Goal: Task Accomplishment & Management: Manage account settings

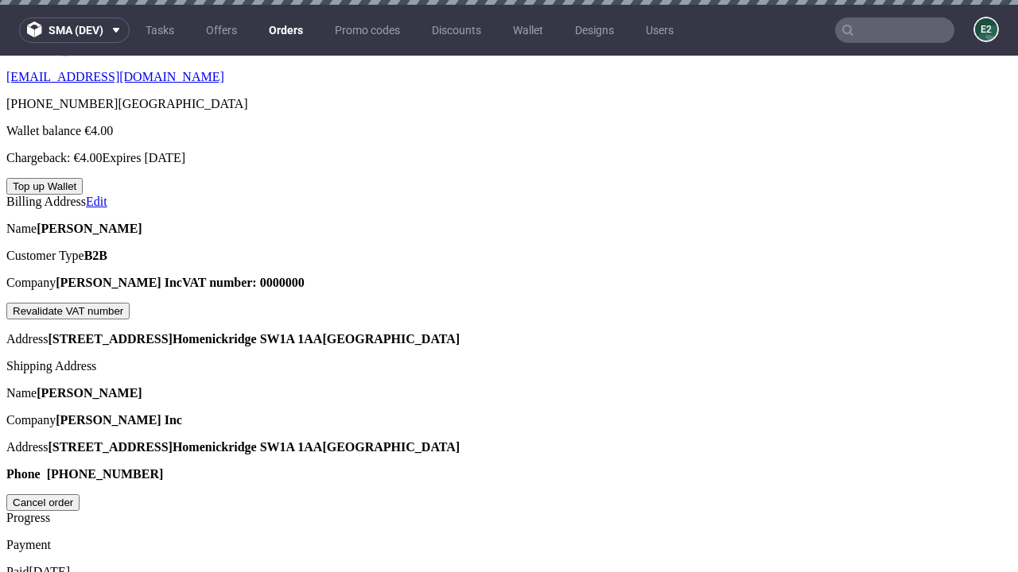
scroll to position [404, 0]
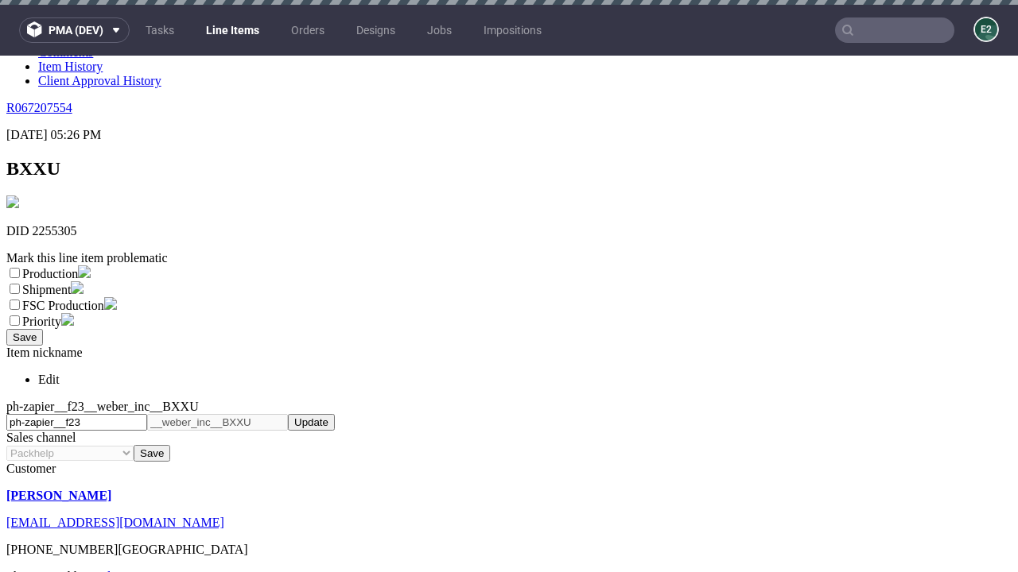
scroll to position [5, 0]
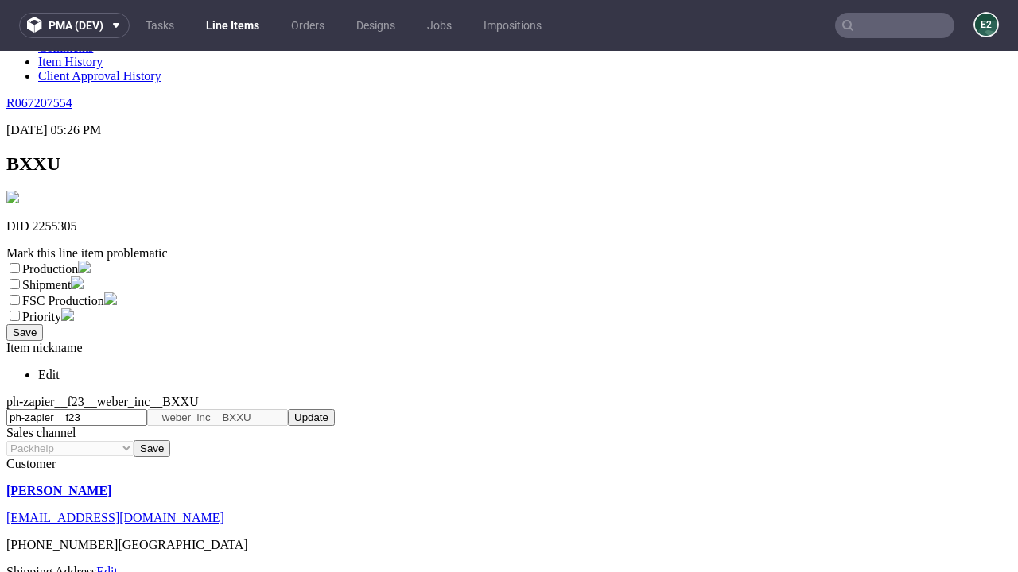
select select "dtp_ca_needed"
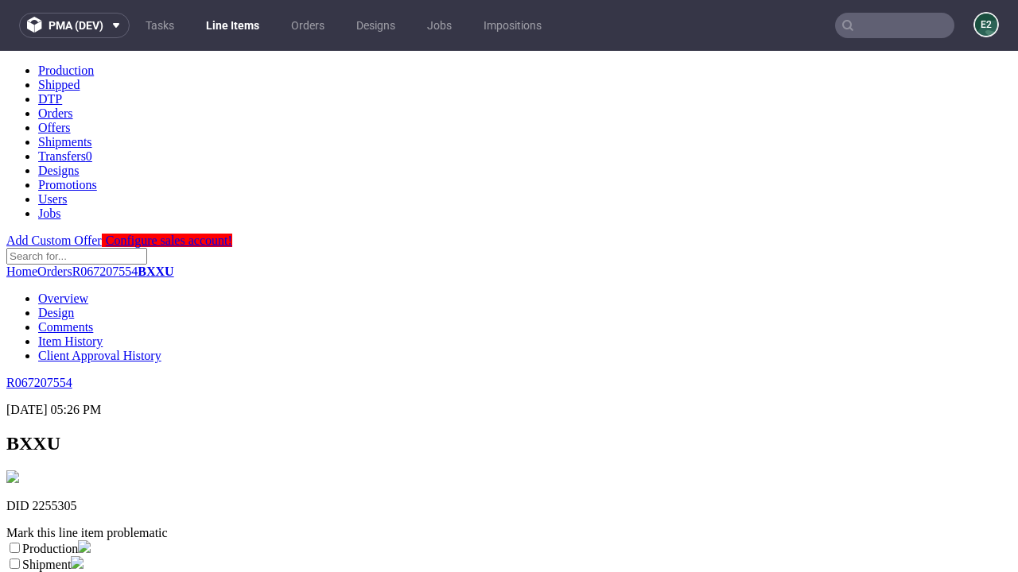
scroll to position [0, 0]
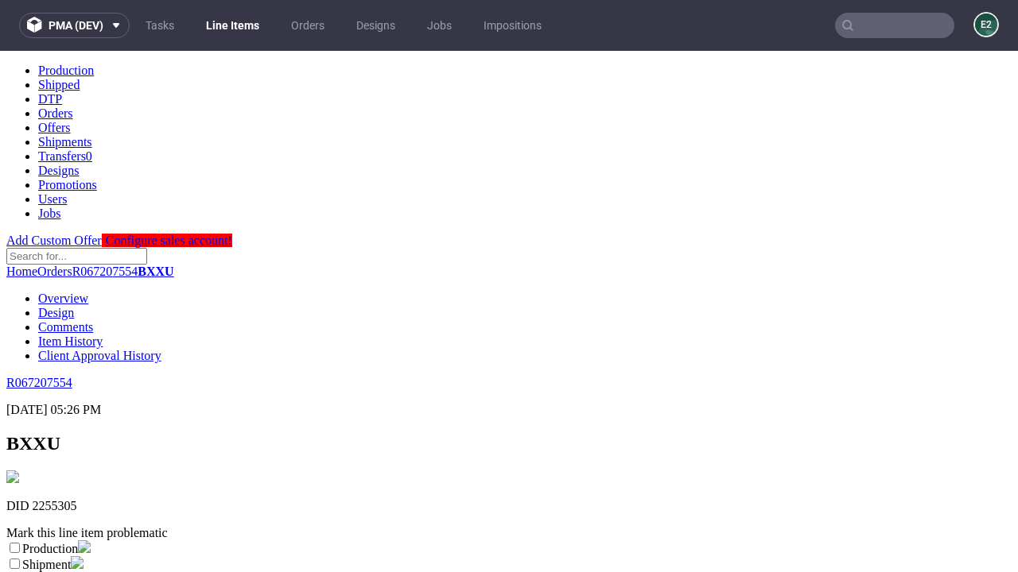
checkbox input "true"
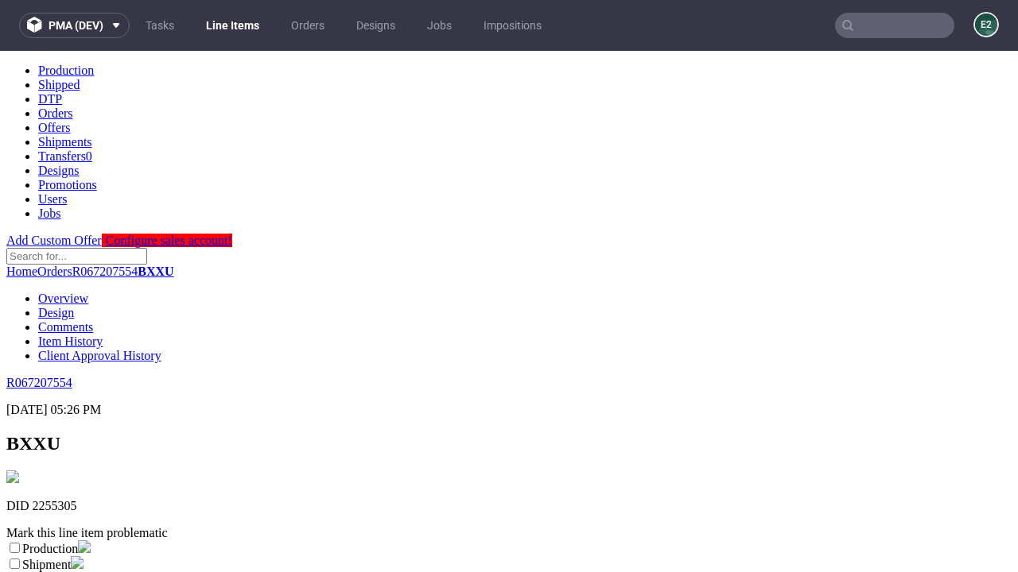
scroll to position [14, 0]
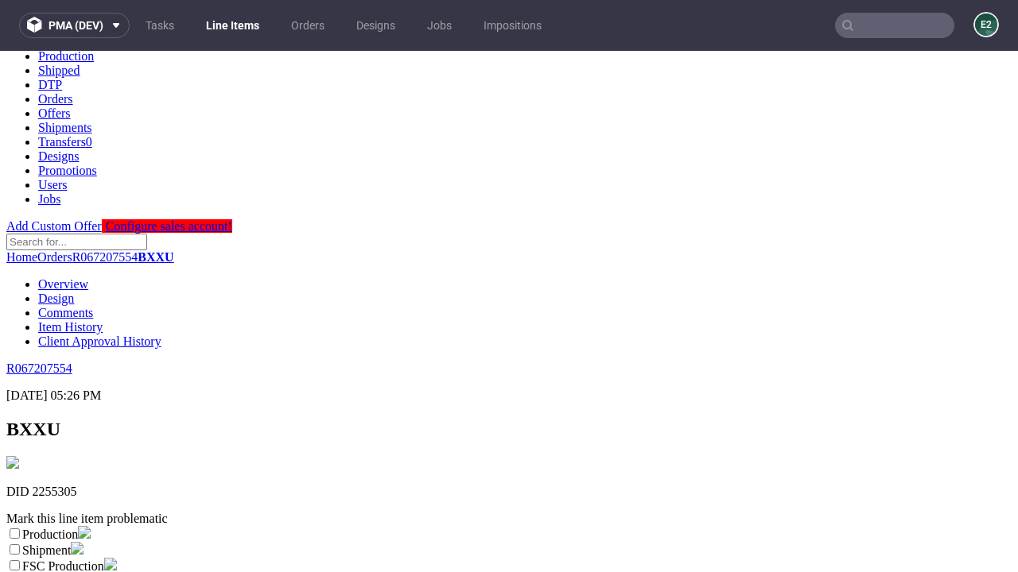
type textarea "test"
